Goal: Task Accomplishment & Management: Use online tool/utility

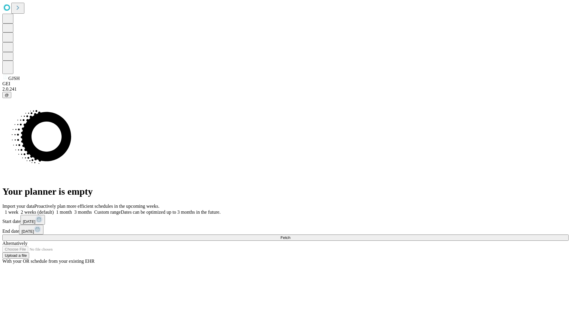
click at [290, 236] on span "Fetch" at bounding box center [285, 238] width 10 height 4
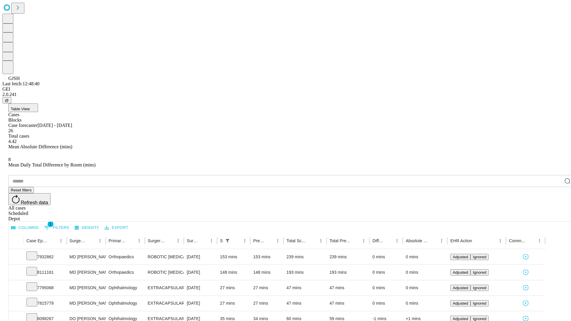
scroll to position [20, 0]
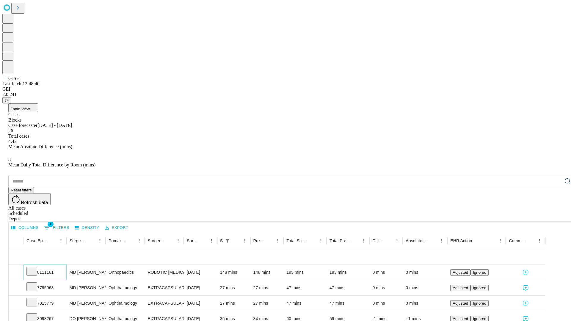
click at [35, 268] on icon at bounding box center [32, 271] width 6 height 6
